Goal: Check status: Check status

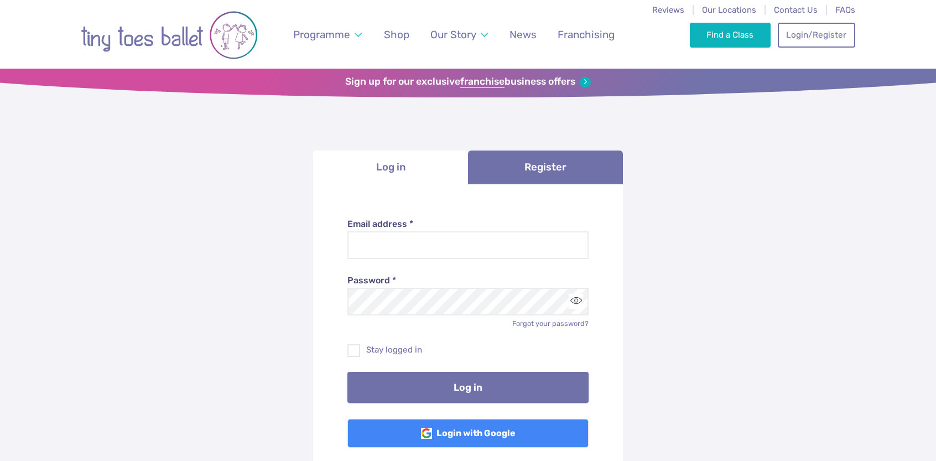
type input "**********"
click at [488, 381] on button "Log in" at bounding box center [468, 387] width 242 height 31
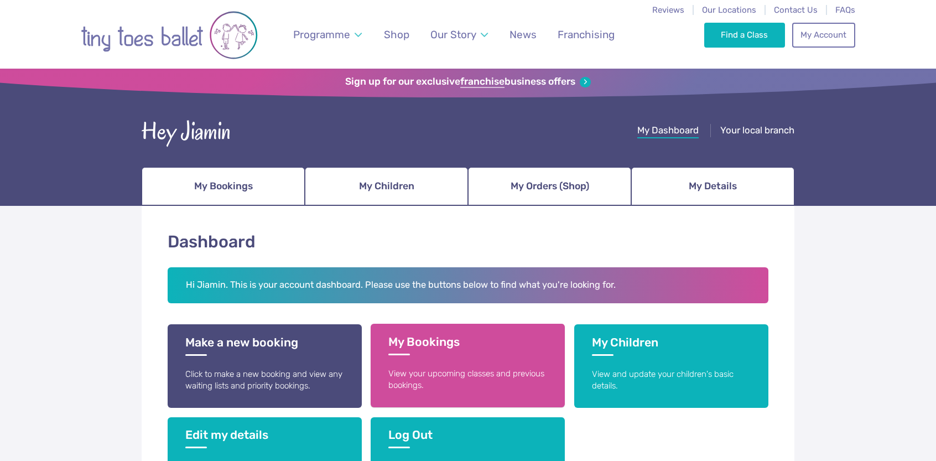
click at [457, 355] on h3 "My Bookings" at bounding box center [467, 345] width 159 height 20
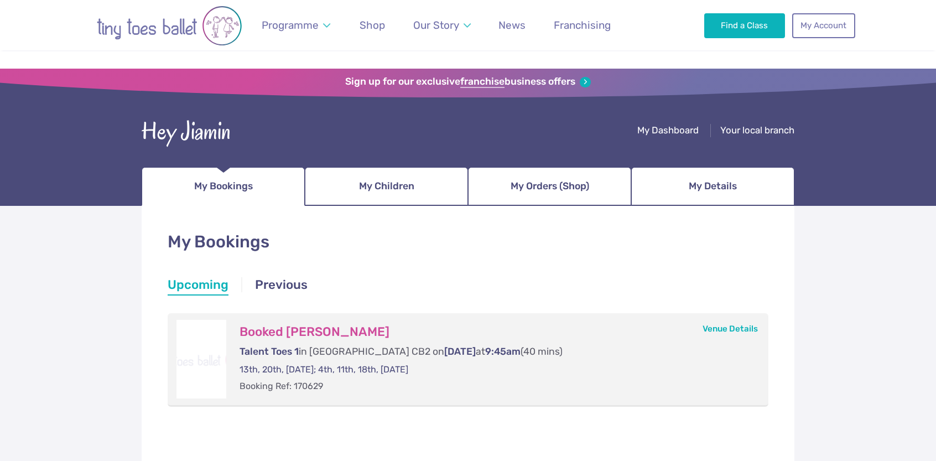
scroll to position [55, 0]
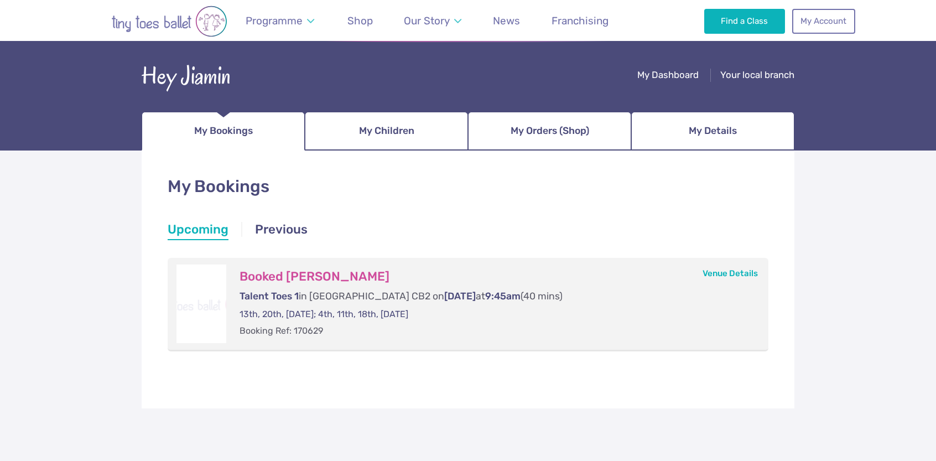
click at [481, 412] on div "My Bookings Upcoming Previous Upcoming Upcoming Booked [PERSON_NAME] Talent Toe…" at bounding box center [468, 324] width 936 height 349
click at [723, 273] on link "Venue Details" at bounding box center [730, 273] width 55 height 10
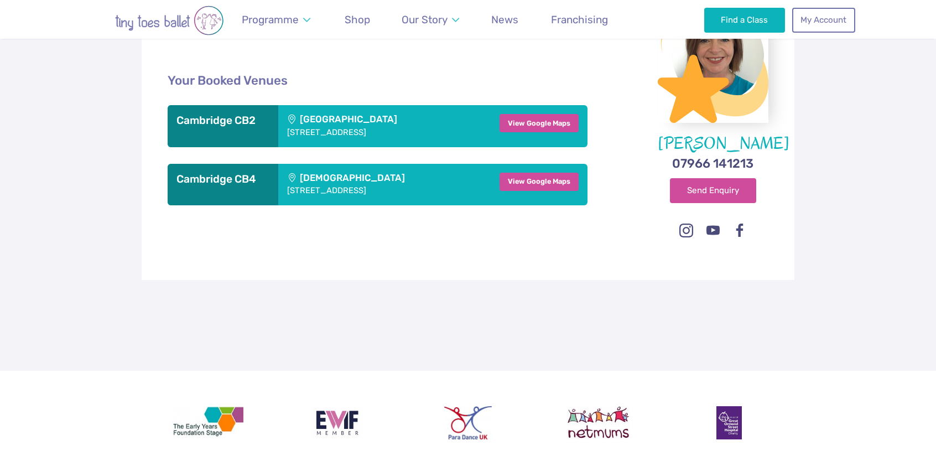
scroll to position [216, 0]
